Goal: Transaction & Acquisition: Obtain resource

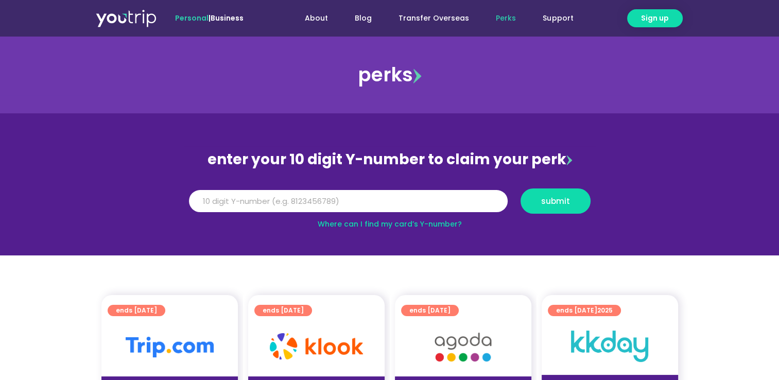
scroll to position [332, 0]
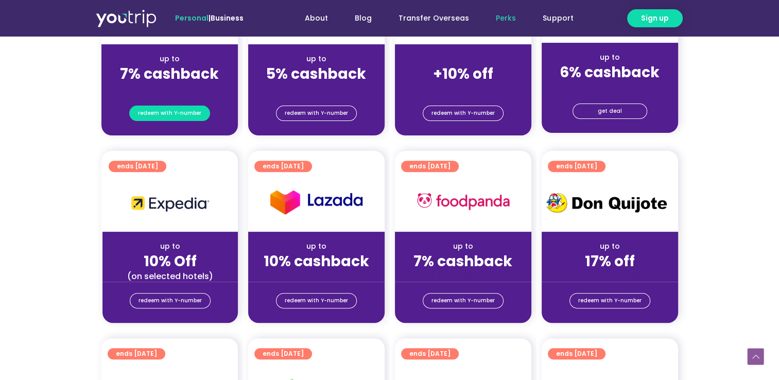
click at [151, 112] on span "redeem with Y-number" at bounding box center [169, 113] width 63 height 14
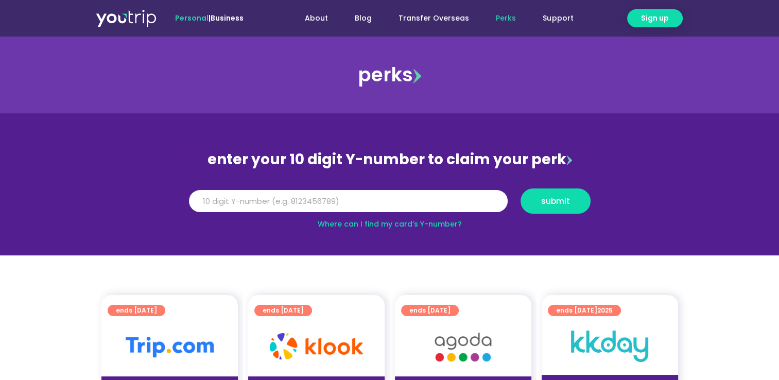
click at [157, 314] on span "ends [DATE]" at bounding box center [136, 310] width 41 height 11
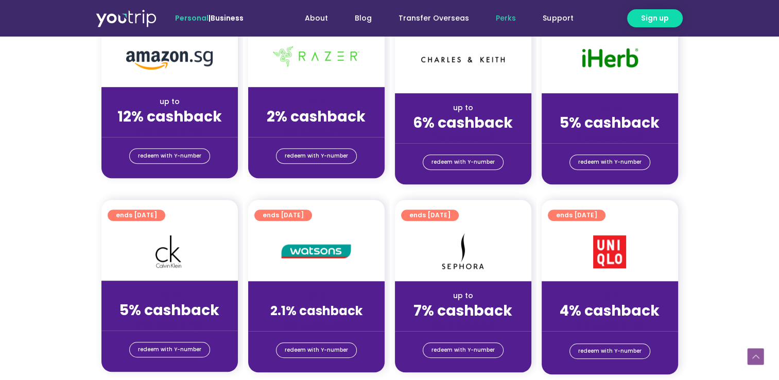
scroll to position [996, 0]
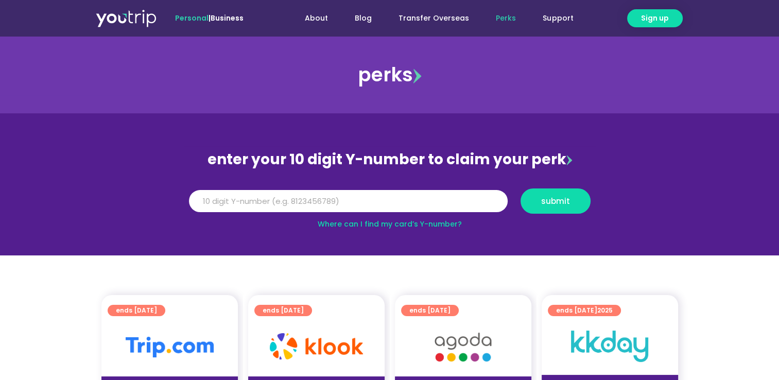
click at [777, 328] on section "ends [DATE] up to 7% cashback (for stays only) redeem with Y-number ends [DATE]…" at bounding box center [389, 387] width 779 height 185
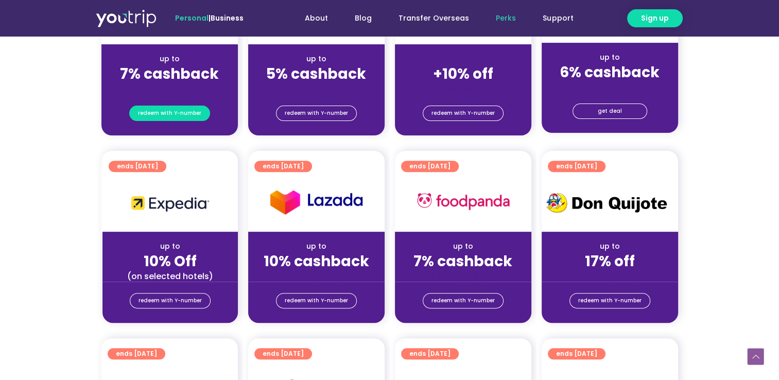
click at [191, 109] on span "redeem with Y-number" at bounding box center [169, 113] width 63 height 14
